Goal: Find specific page/section: Find specific page/section

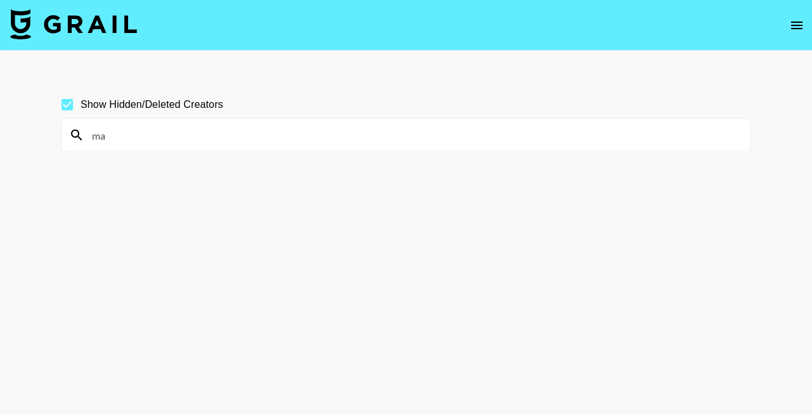
type input "m"
click at [164, 133] on input "[PERSON_NAME]" at bounding box center [413, 135] width 659 height 20
paste input "[PERSON_NAME].hsm"
click at [207, 183] on section "Show Hidden/Deleted Creators feaster.hsm" at bounding box center [406, 237] width 690 height 313
click at [151, 141] on input "feaster.hsm" at bounding box center [413, 135] width 659 height 20
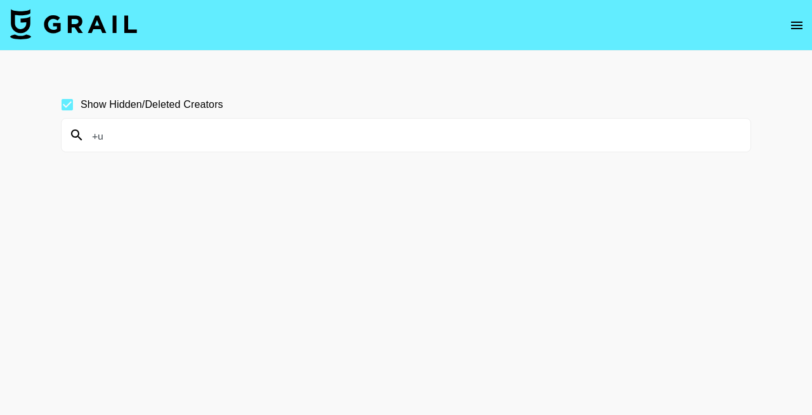
type input "+"
type input "_ulaaan_"
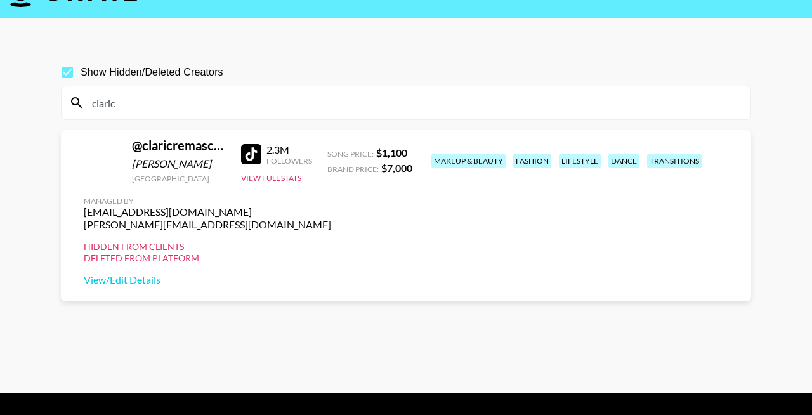
scroll to position [61, 0]
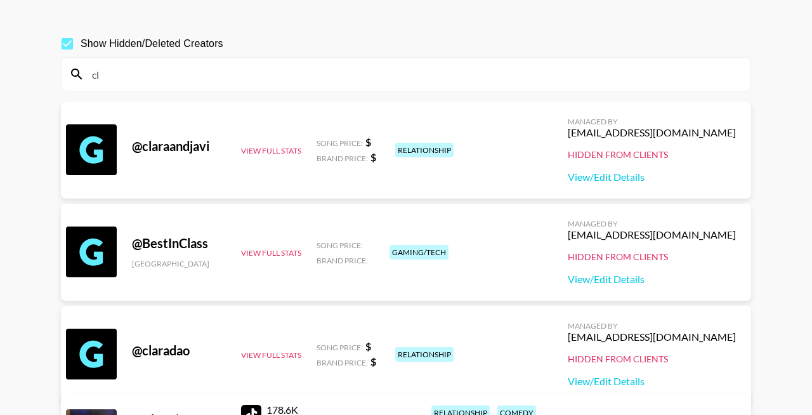
type input "c"
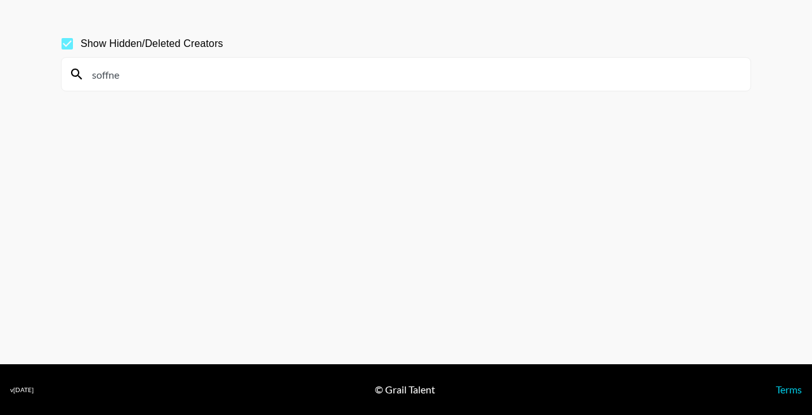
type input "soffner"
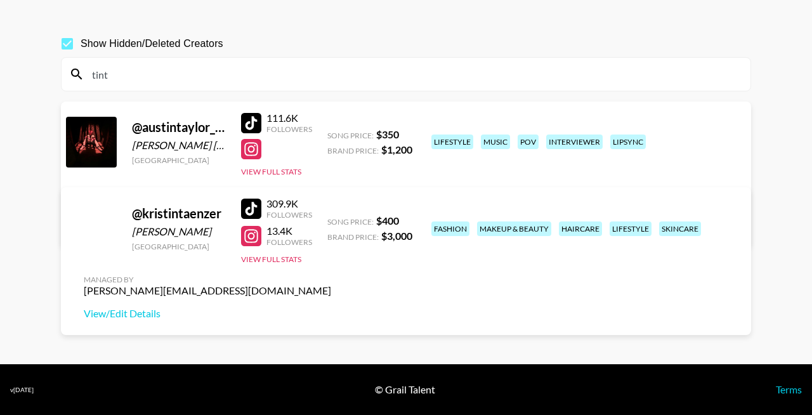
scroll to position [82, 0]
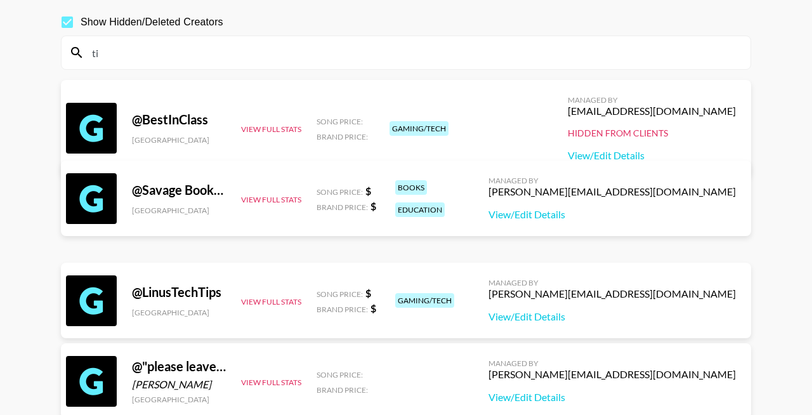
type input "t"
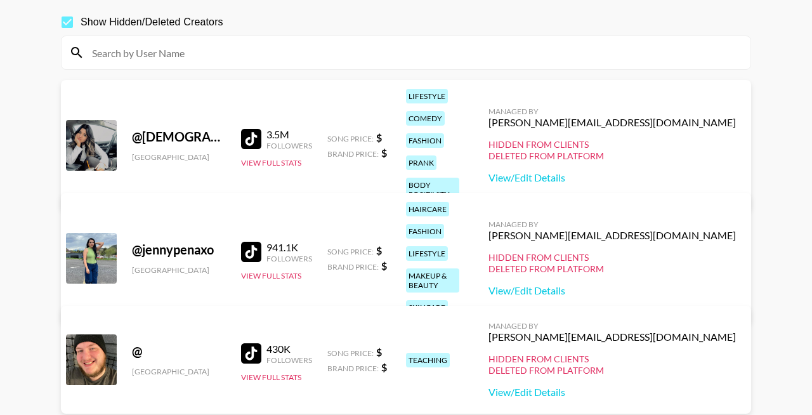
click at [239, 67] on div at bounding box center [406, 52] width 689 height 33
click at [233, 55] on input at bounding box center [413, 53] width 659 height 20
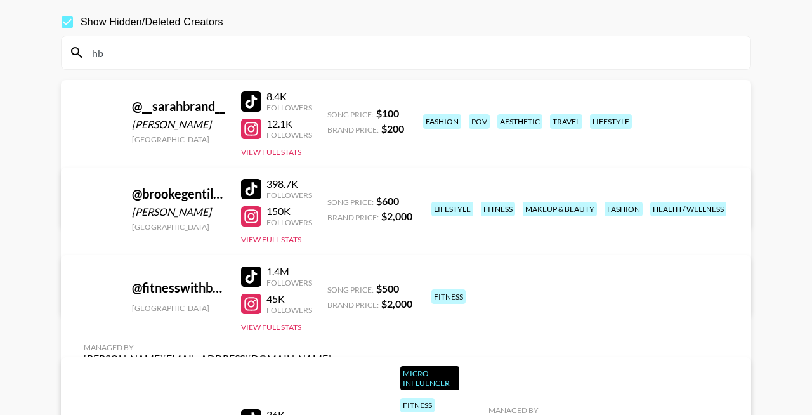
type input "h"
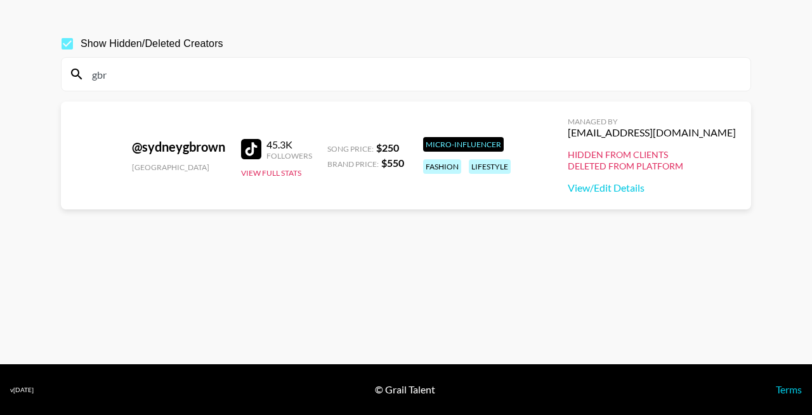
scroll to position [61, 0]
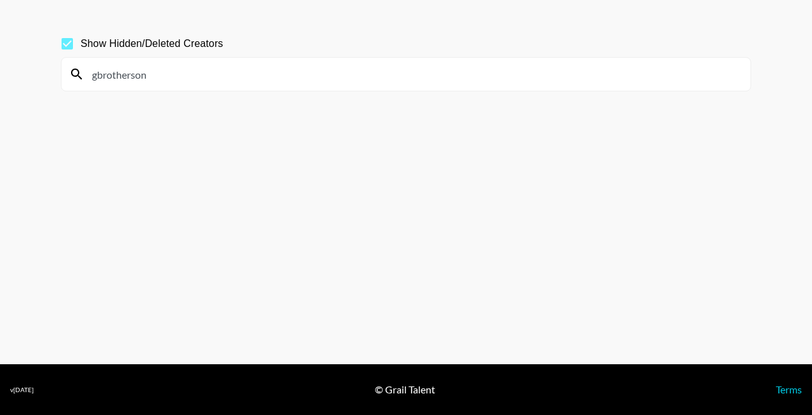
click at [239, 103] on section "Show Hidden/Deleted Creators gbrotherson" at bounding box center [406, 176] width 690 height 313
click at [345, 77] on input "gbrotherson" at bounding box center [413, 74] width 659 height 20
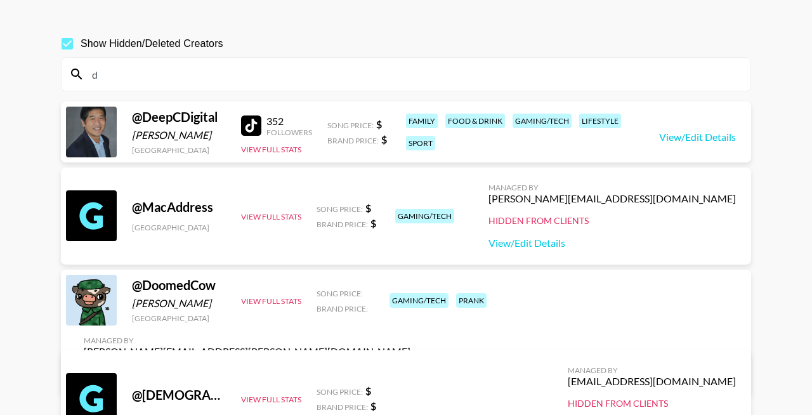
scroll to position [14, 0]
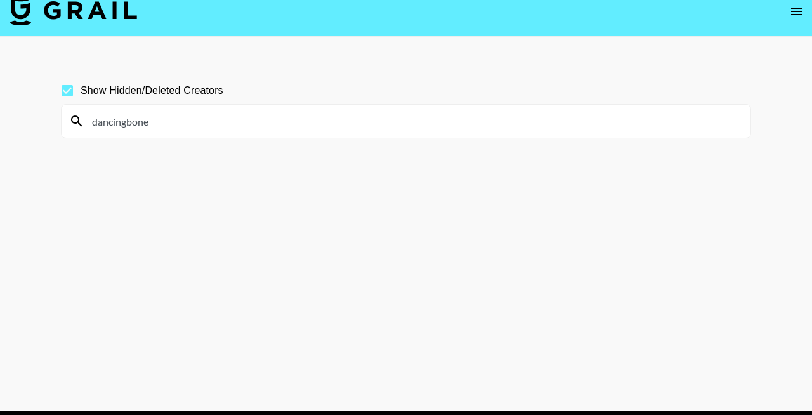
type input "dancingbones"
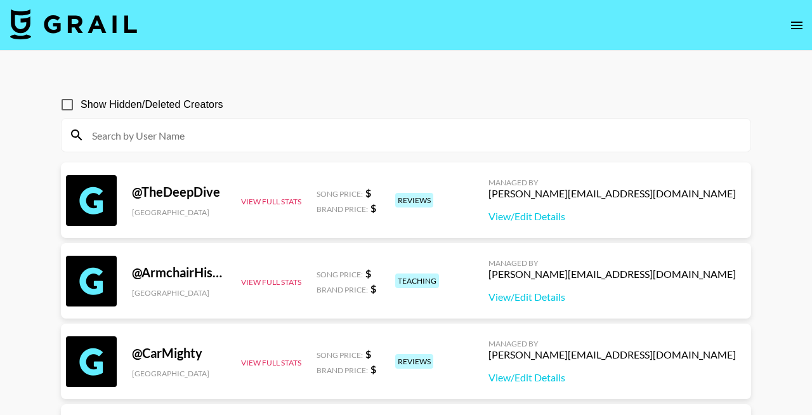
click at [183, 136] on input at bounding box center [413, 135] width 659 height 20
click at [70, 106] on input "Show Hidden/Deleted Creators" at bounding box center [67, 104] width 27 height 27
checkbox input "true"
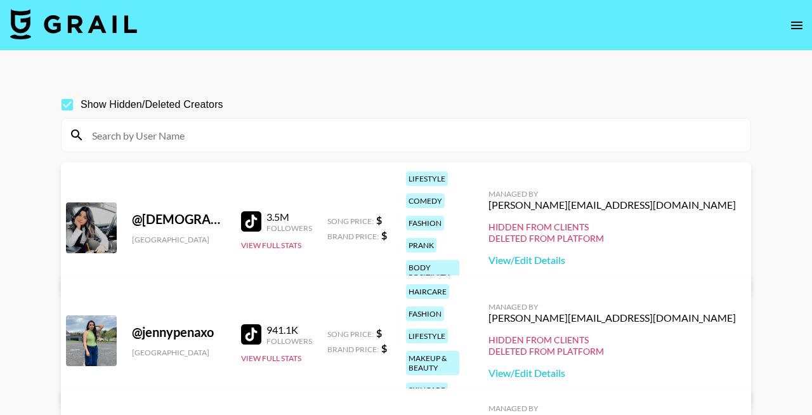
click at [154, 135] on input at bounding box center [413, 135] width 659 height 20
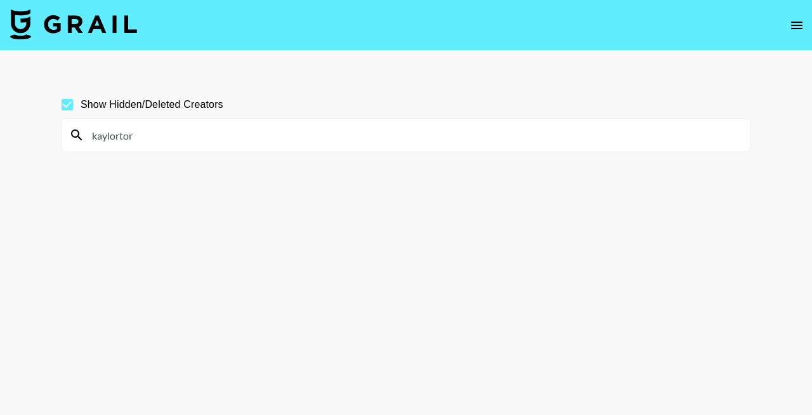
drag, startPoint x: 226, startPoint y: 133, endPoint x: 44, endPoint y: 130, distance: 181.5
click at [44, 130] on main "Show Hidden/Deleted Creators kaylortor" at bounding box center [406, 238] width 812 height 374
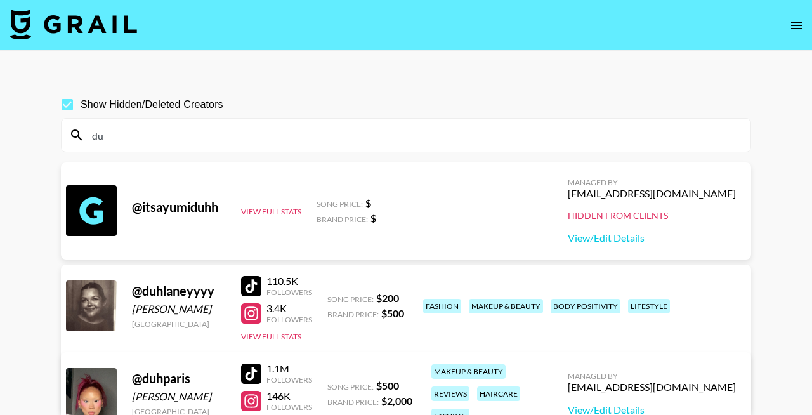
type input "d"
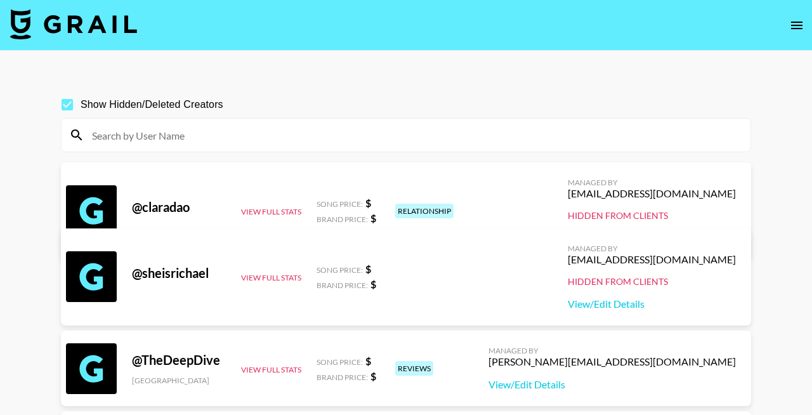
click at [150, 132] on input at bounding box center [413, 135] width 659 height 20
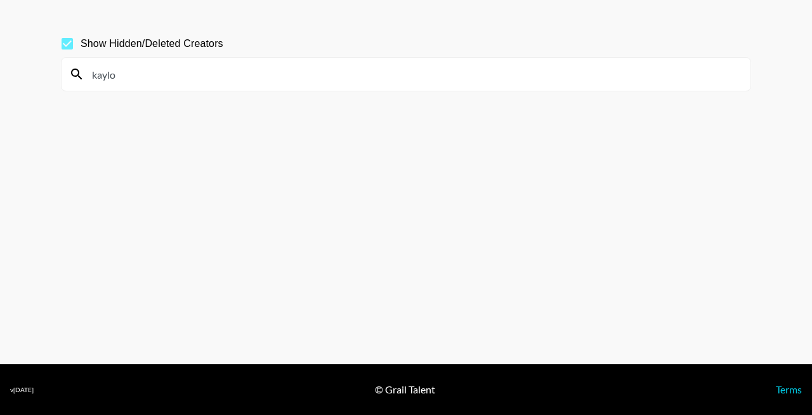
scroll to position [61, 0]
type input "k"
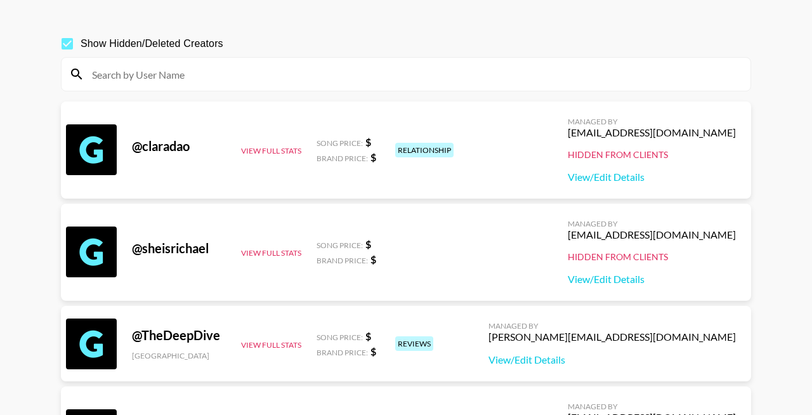
scroll to position [76, 0]
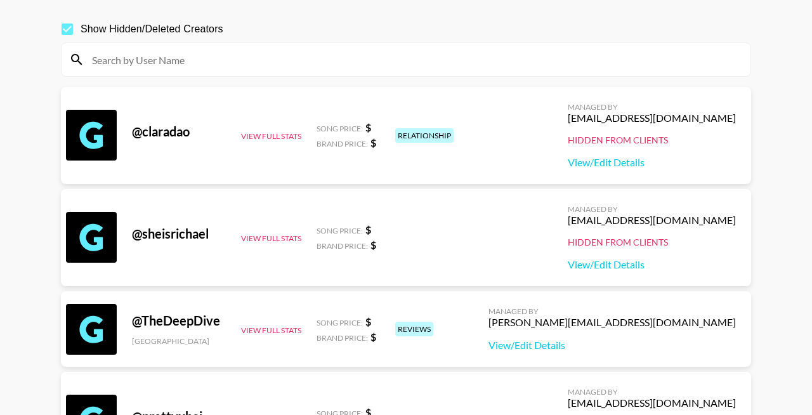
drag, startPoint x: 227, startPoint y: 58, endPoint x: 156, endPoint y: 58, distance: 70.4
click at [156, 58] on input at bounding box center [413, 59] width 659 height 20
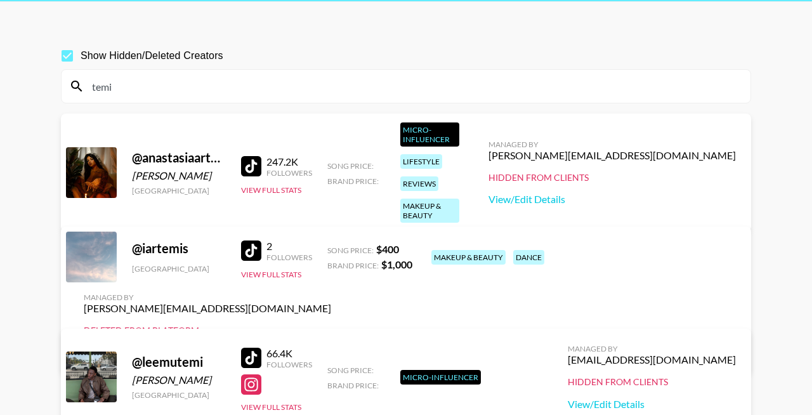
scroll to position [45, 0]
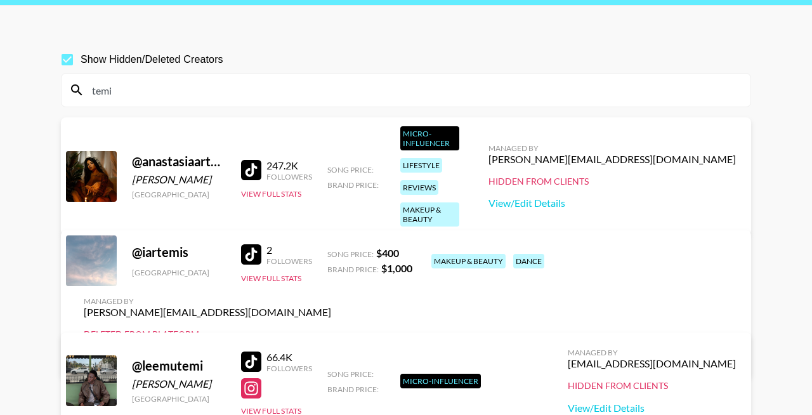
click at [92, 93] on input "temi" at bounding box center [413, 90] width 659 height 20
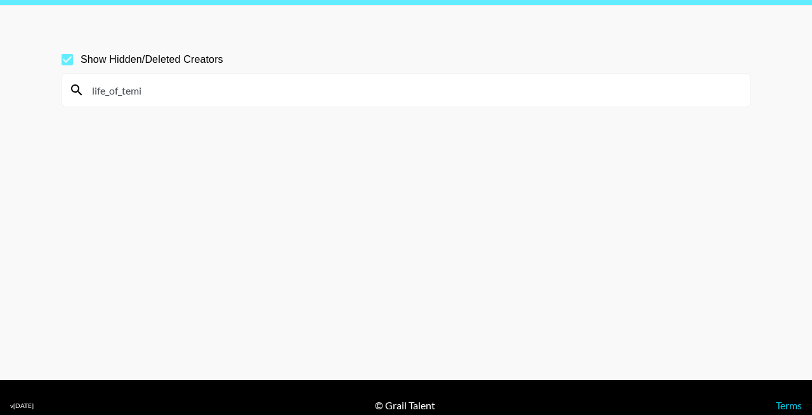
click at [144, 161] on section "Show Hidden/Deleted Creators life_of_temi" at bounding box center [406, 192] width 690 height 313
drag, startPoint x: 143, startPoint y: 93, endPoint x: 91, endPoint y: 92, distance: 51.4
click at [91, 92] on input "life_of_temi" at bounding box center [413, 90] width 659 height 20
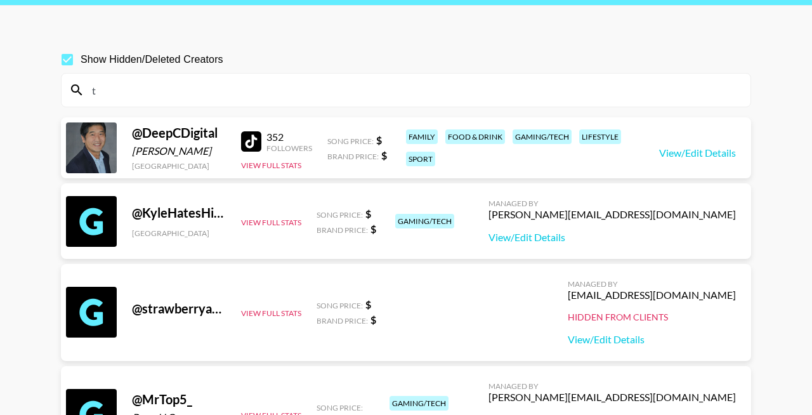
scroll to position [0, 0]
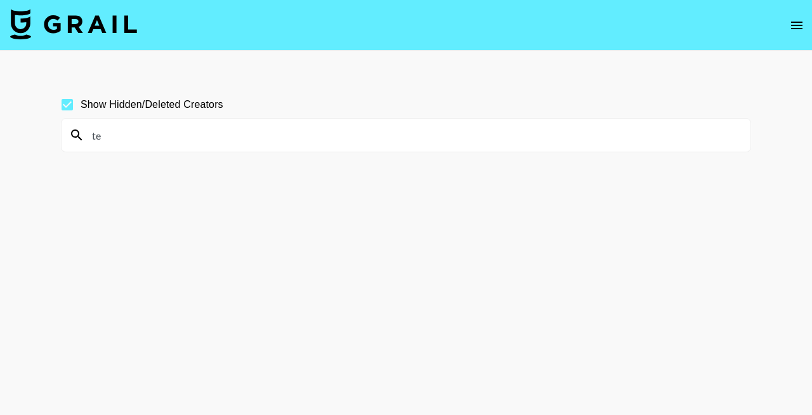
type input "t"
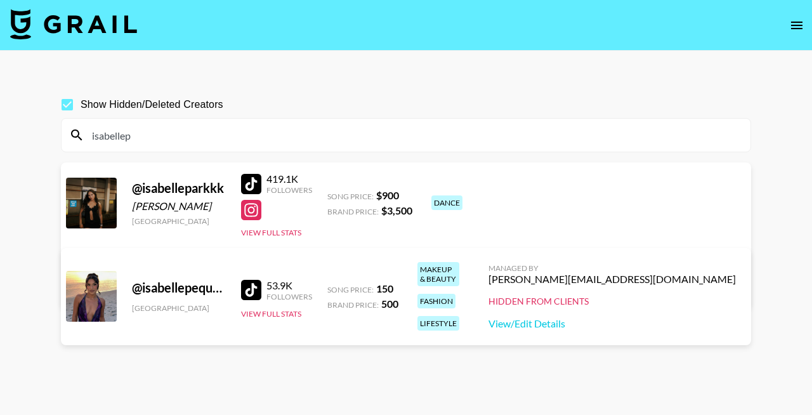
drag, startPoint x: 163, startPoint y: 140, endPoint x: 52, endPoint y: 139, distance: 111.0
click at [52, 139] on div "Show Hidden/Deleted Creators isabellep @ isabelleparkkk [PERSON_NAME] [GEOGRAPH…" at bounding box center [406, 237] width 711 height 313
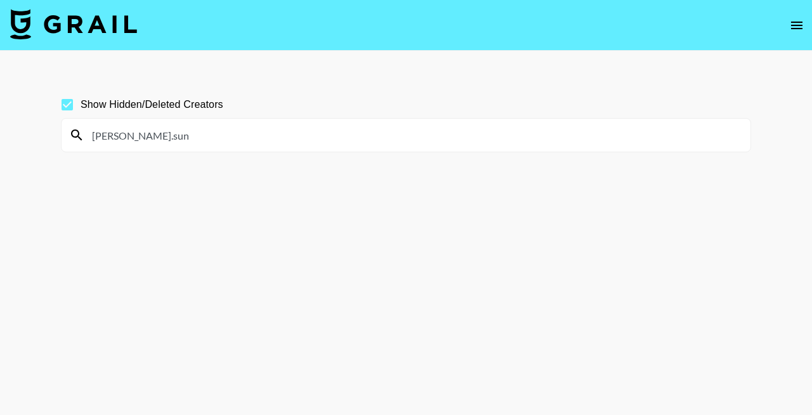
paste input "ncagurlz"
click at [246, 214] on section "Show Hidden/Deleted Creators ncagurlz" at bounding box center [406, 237] width 690 height 313
drag, startPoint x: 173, startPoint y: 136, endPoint x: 85, endPoint y: 136, distance: 87.6
click at [85, 136] on input "ncagurlz" at bounding box center [413, 135] width 659 height 20
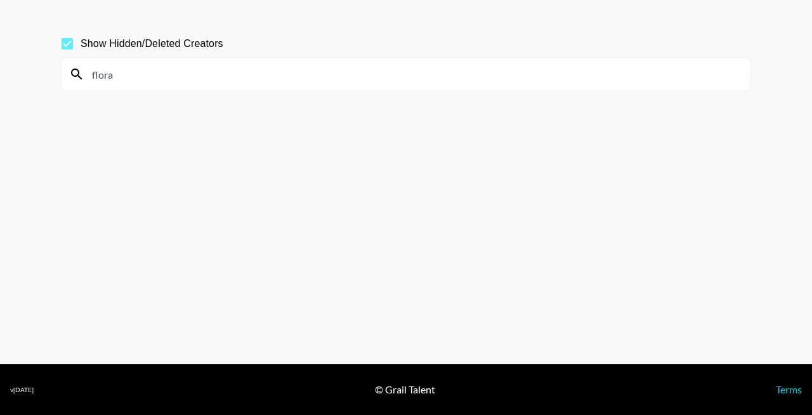
scroll to position [94, 0]
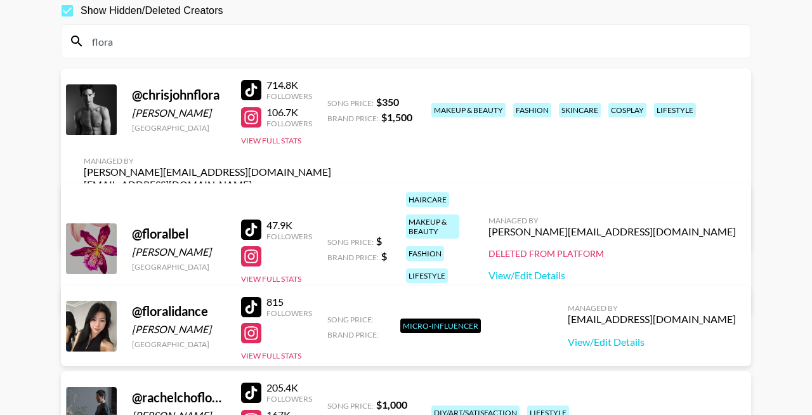
click at [210, 37] on input "flora" at bounding box center [413, 41] width 659 height 20
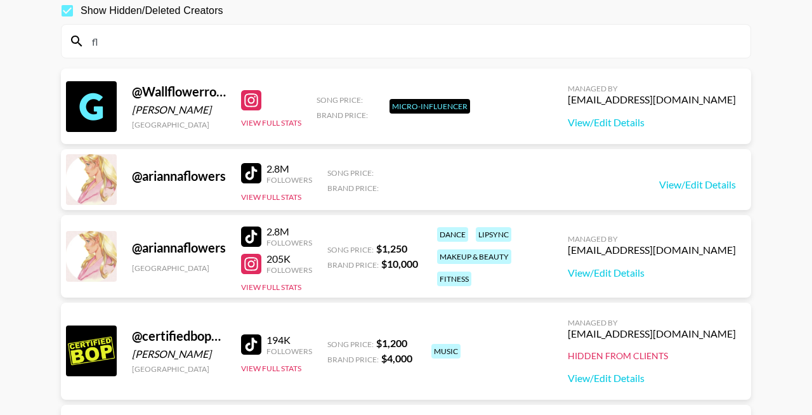
type input "f"
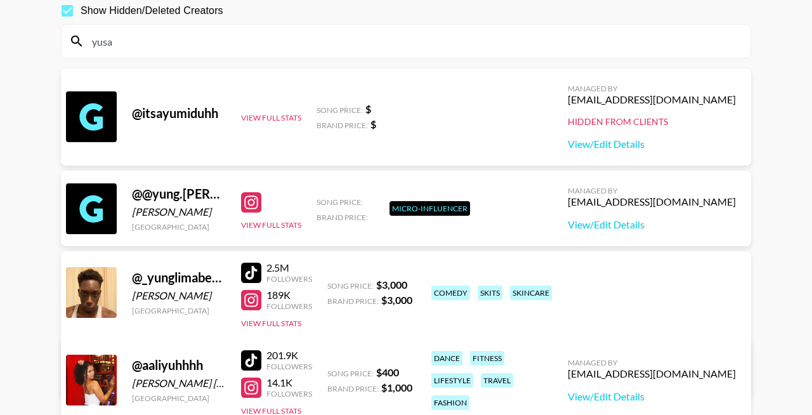
scroll to position [61, 0]
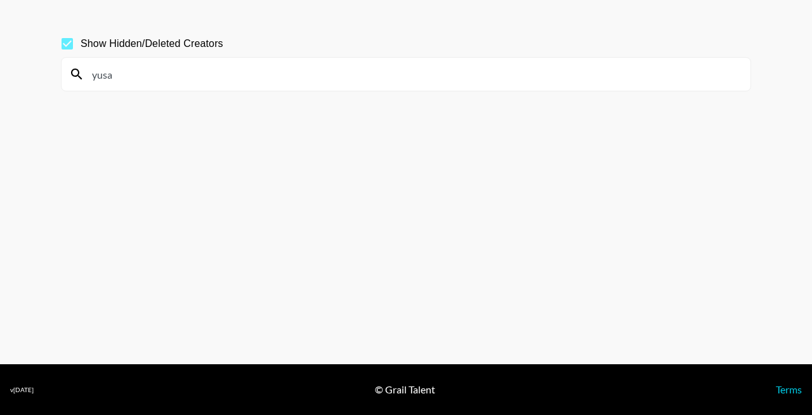
drag, startPoint x: 214, startPoint y: 79, endPoint x: 70, endPoint y: 78, distance: 144.0
click at [70, 78] on div "yusa" at bounding box center [406, 74] width 689 height 33
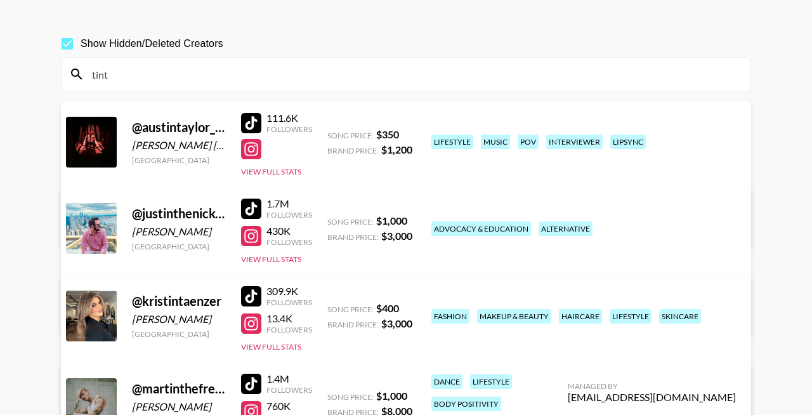
scroll to position [39, 0]
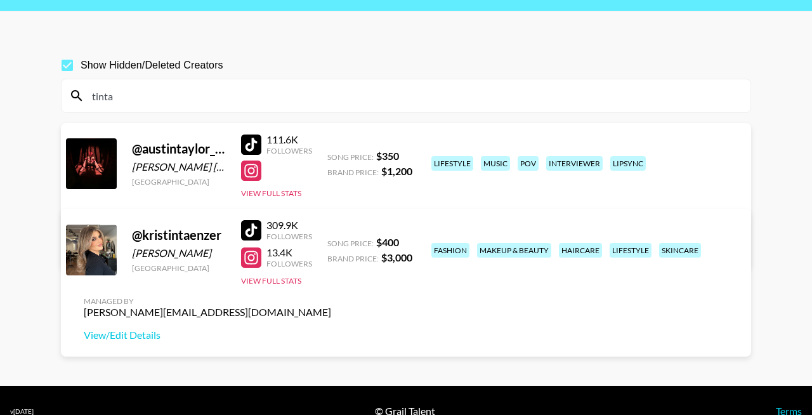
type input "tinta"
